Goal: Transaction & Acquisition: Purchase product/service

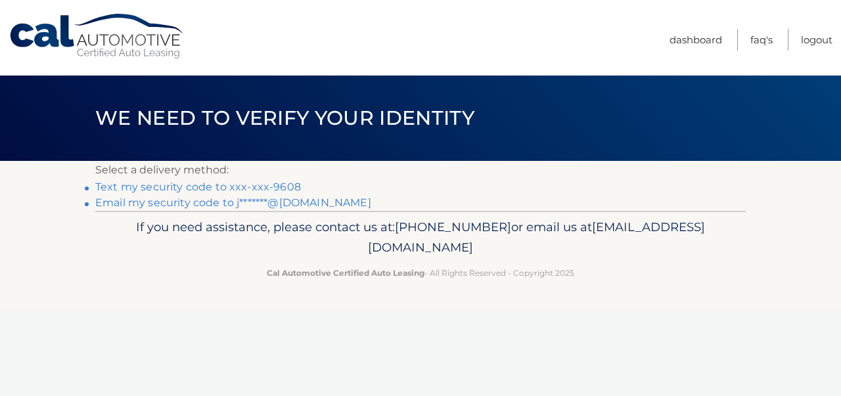
drag, startPoint x: 275, startPoint y: 218, endPoint x: 202, endPoint y: 189, distance: 77.9
click at [202, 189] on div "Cal Automotive Menu Dashboard FAQ's Logout ×" at bounding box center [420, 198] width 841 height 396
click at [134, 258] on p "If you need assistance, please contact us at: 609-807-3200 or email us at Custo…" at bounding box center [421, 238] width 634 height 42
click at [109, 183] on link "Text my security code to xxx-xxx-9608" at bounding box center [198, 187] width 206 height 12
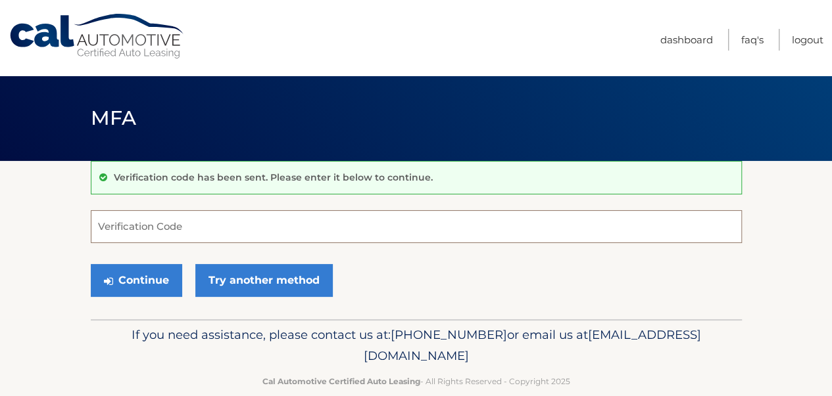
click at [141, 233] on input "Verification Code" at bounding box center [416, 226] width 651 height 33
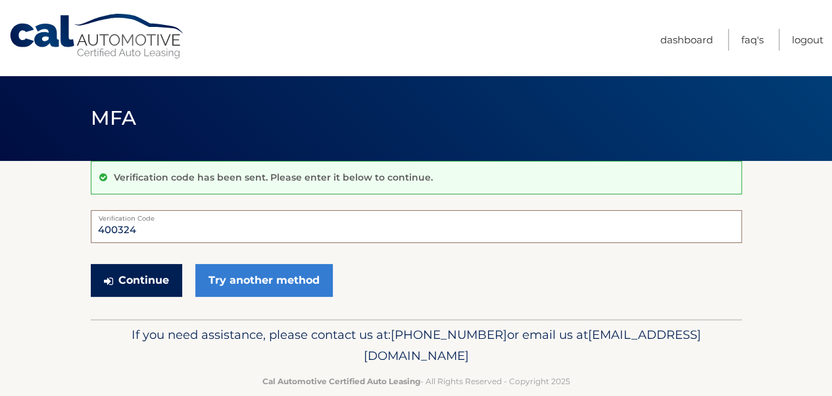
type input "400324"
click at [129, 280] on button "Continue" at bounding box center [136, 280] width 91 height 33
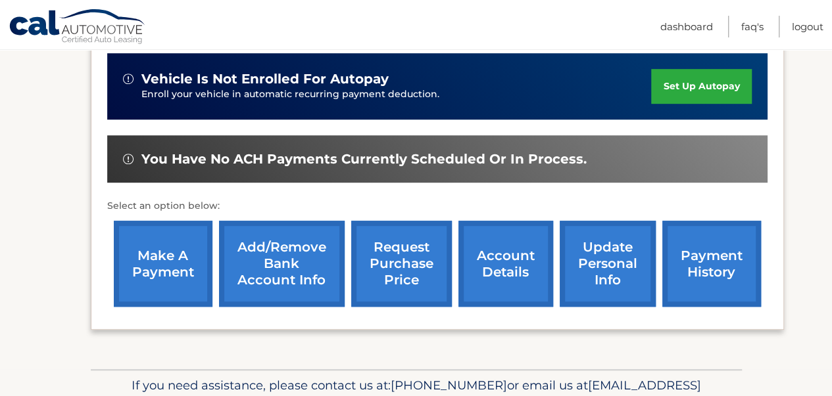
scroll to position [350, 0]
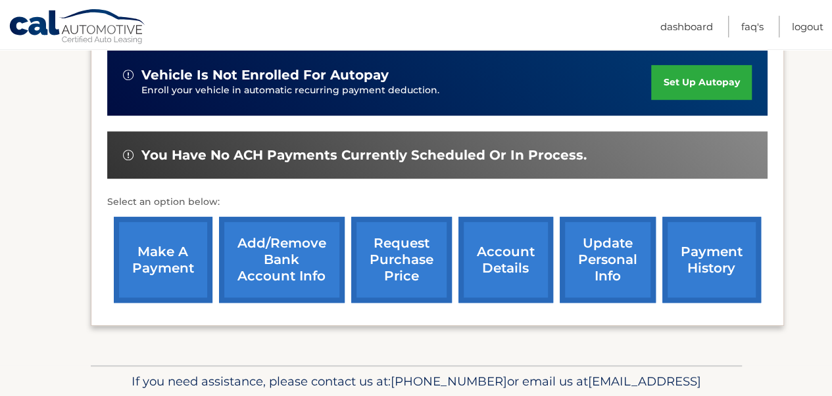
click at [176, 258] on link "make a payment" at bounding box center [163, 260] width 99 height 86
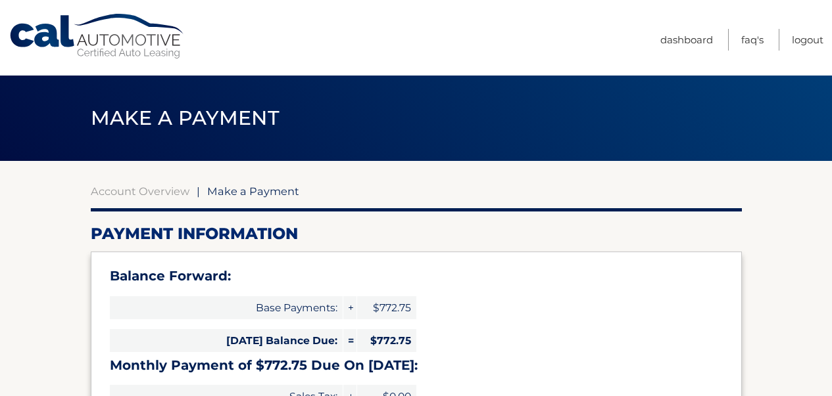
select select "ZTIwNWFlNTAtNWEyNC00ZTQ1LWFmNDctM2JkZmMyNjFmMzZm"
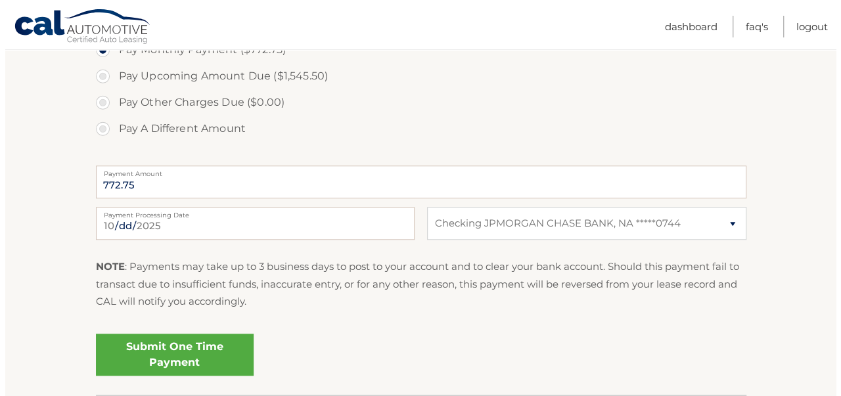
scroll to position [503, 0]
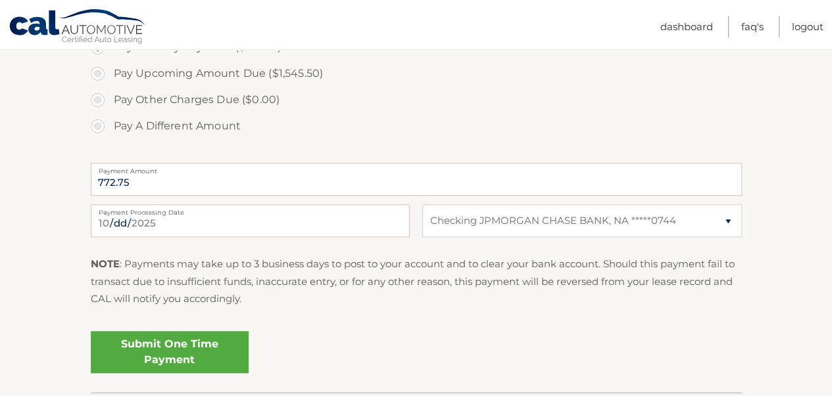
click at [191, 354] on link "Submit One Time Payment" at bounding box center [170, 352] width 158 height 42
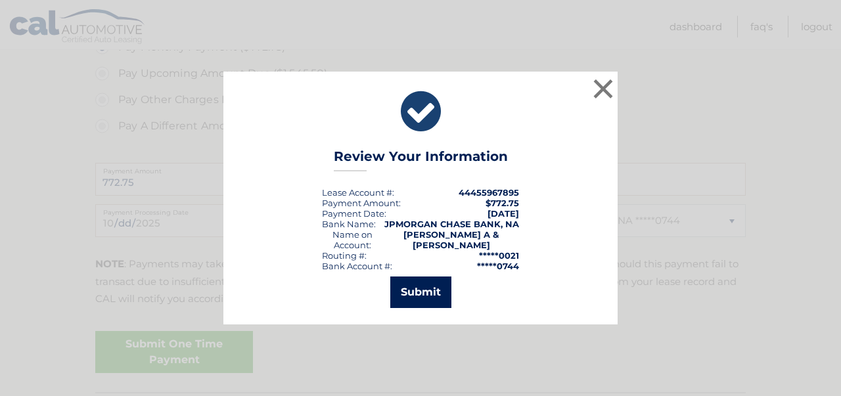
click at [402, 290] on button "Submit" at bounding box center [420, 293] width 61 height 32
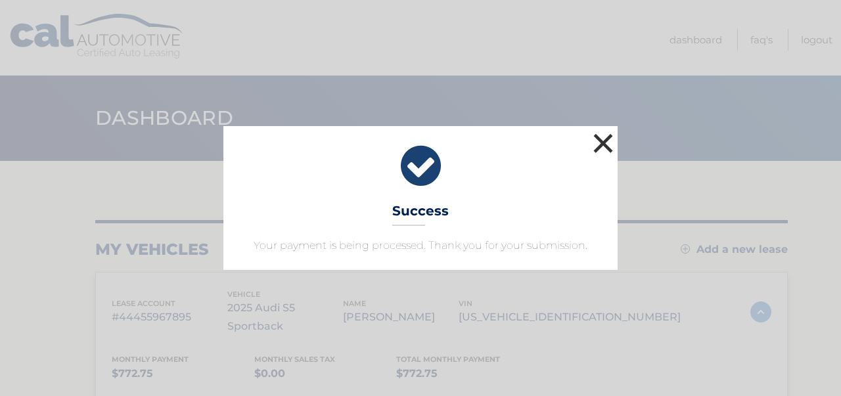
click at [601, 144] on button "×" at bounding box center [603, 143] width 26 height 26
